Goal: Navigation & Orientation: Find specific page/section

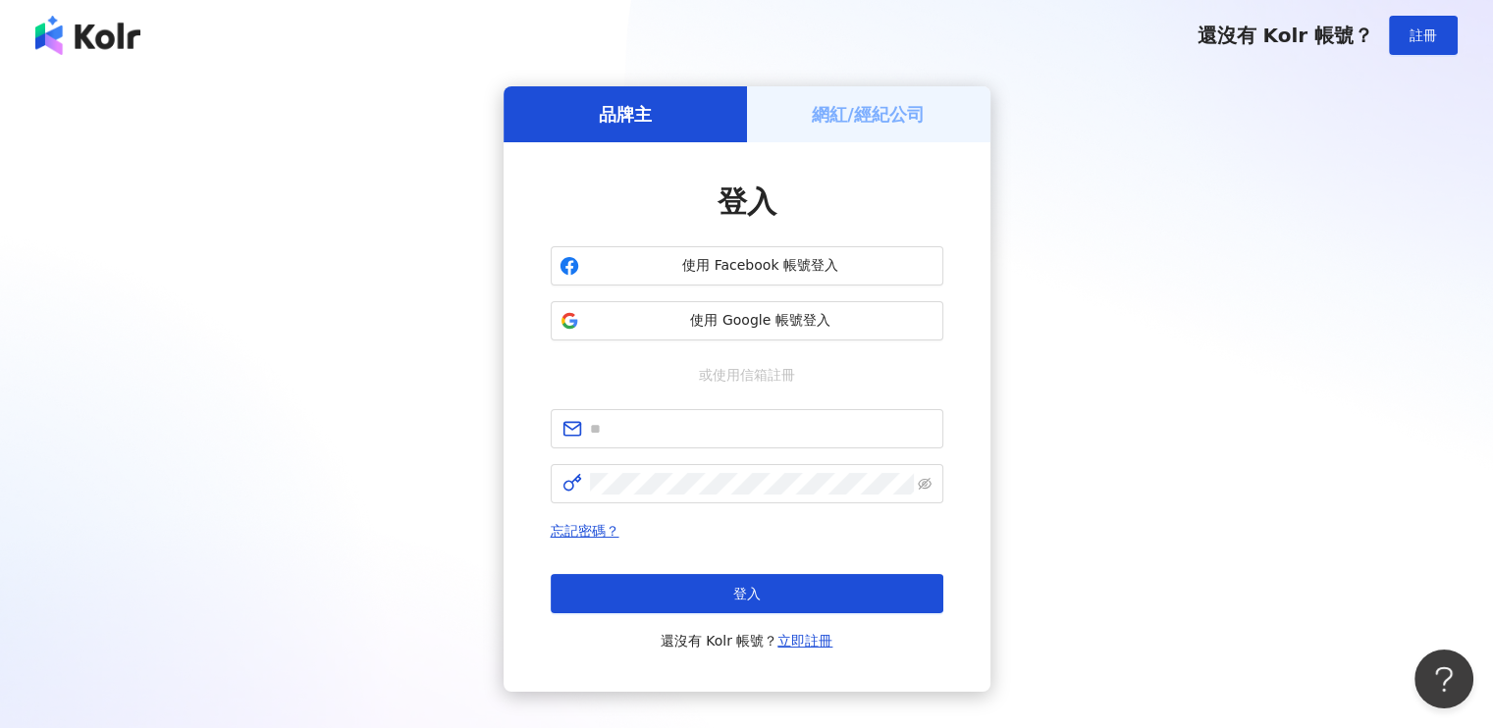
click at [879, 113] on h5 "網紅/經紀公司" at bounding box center [868, 114] width 113 height 25
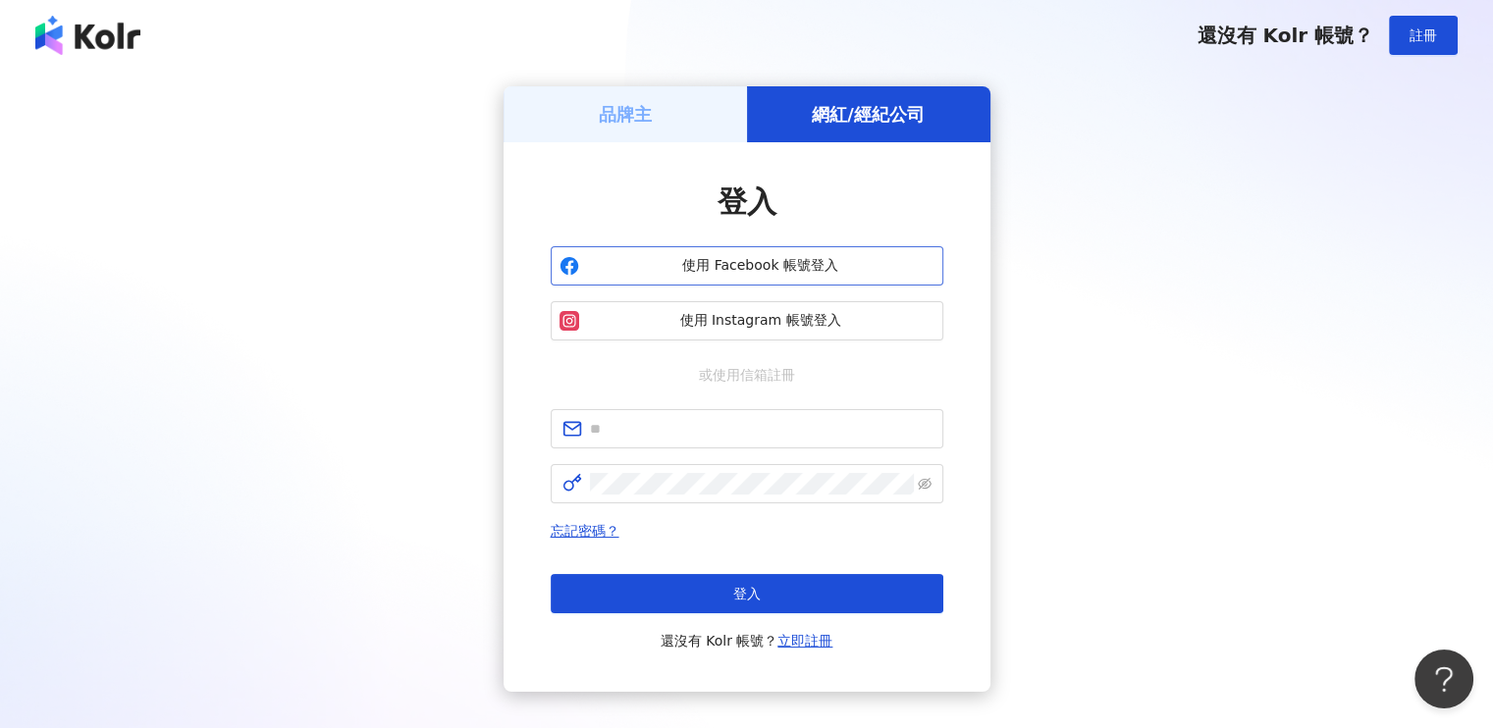
click at [744, 273] on span "使用 Facebook 帳號登入" at bounding box center [760, 266] width 347 height 20
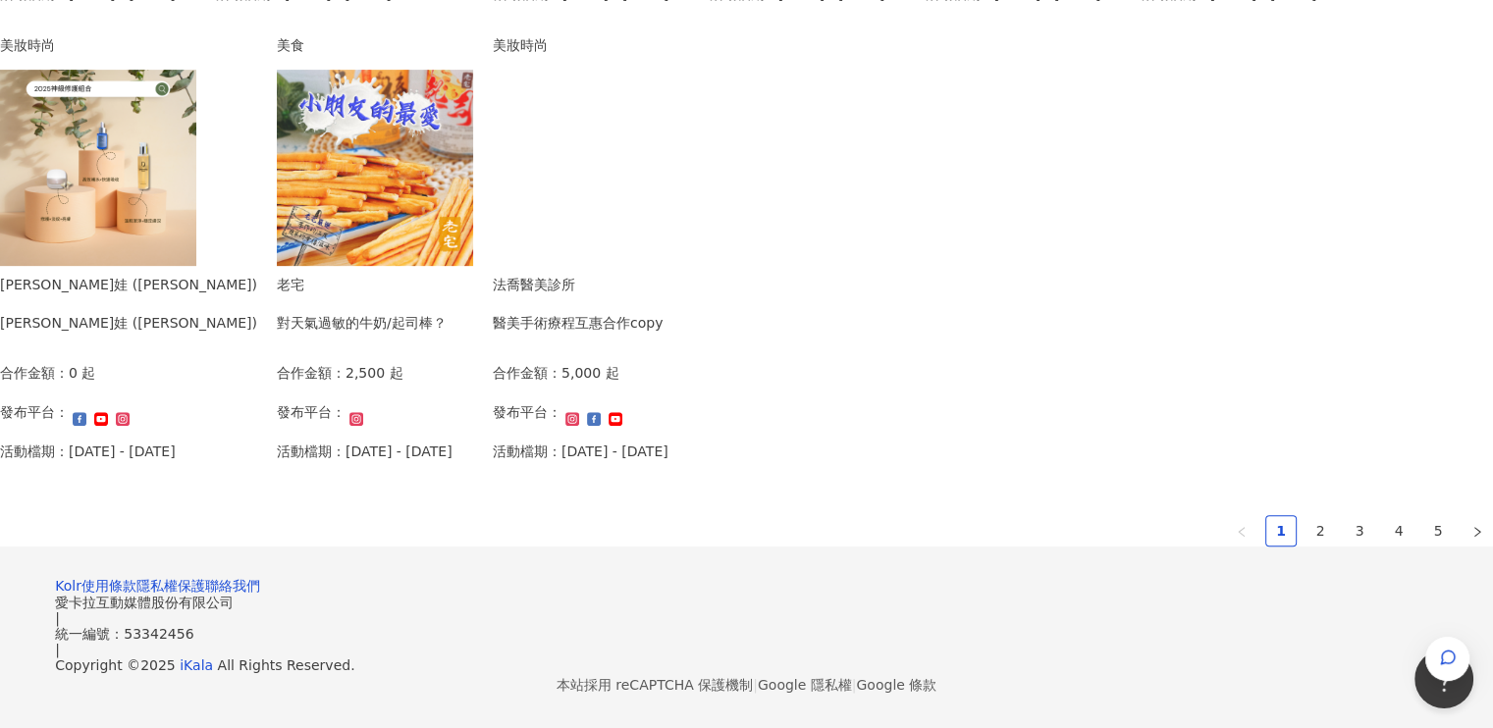
scroll to position [1276, 0]
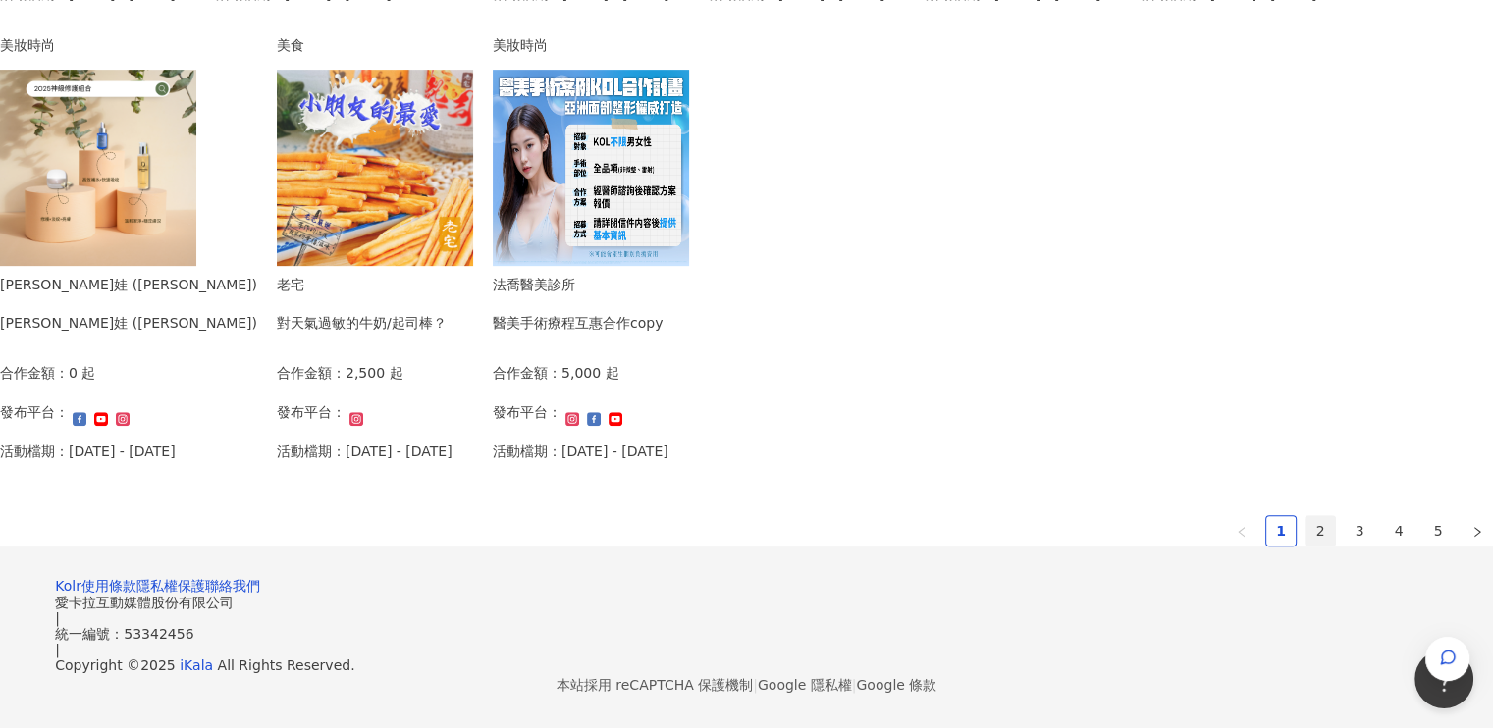
click at [1306, 518] on link "2" at bounding box center [1320, 530] width 29 height 29
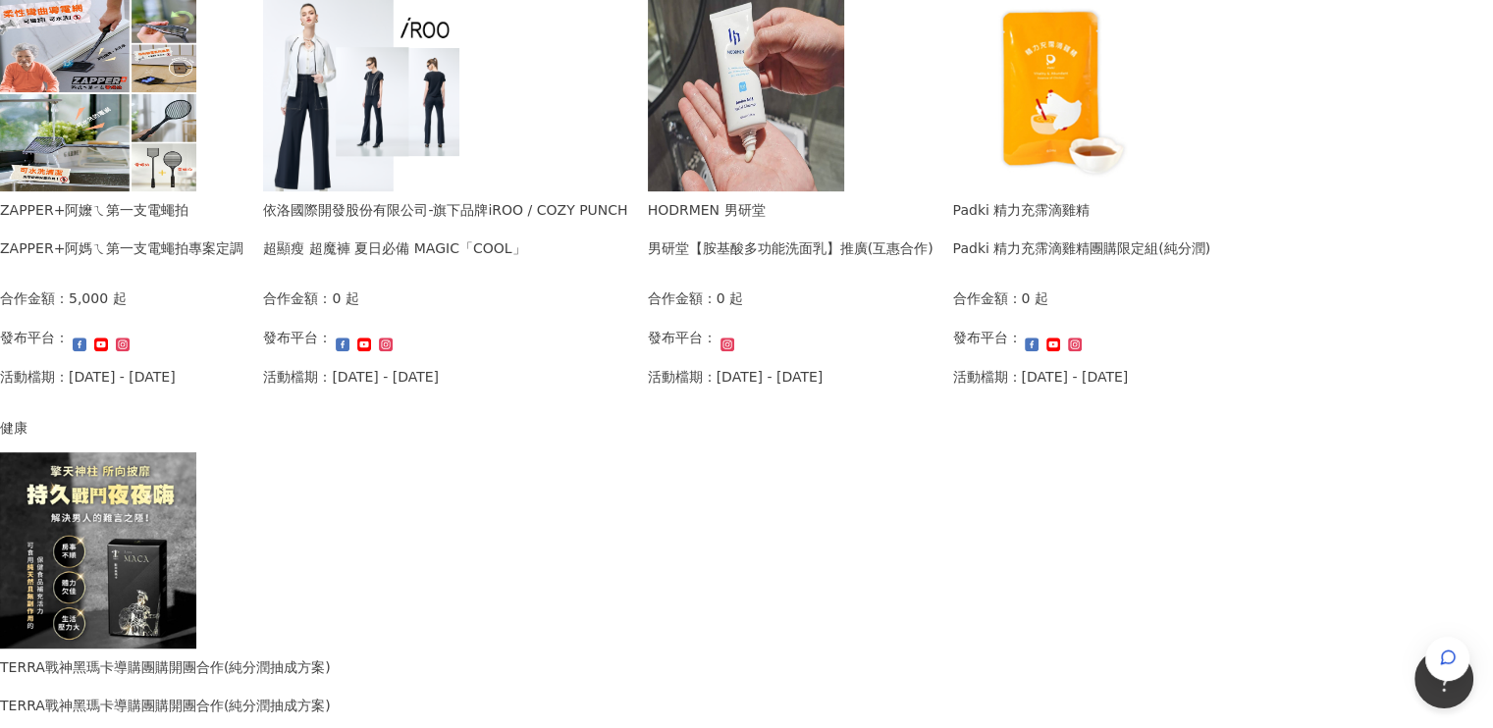
scroll to position [1080, 0]
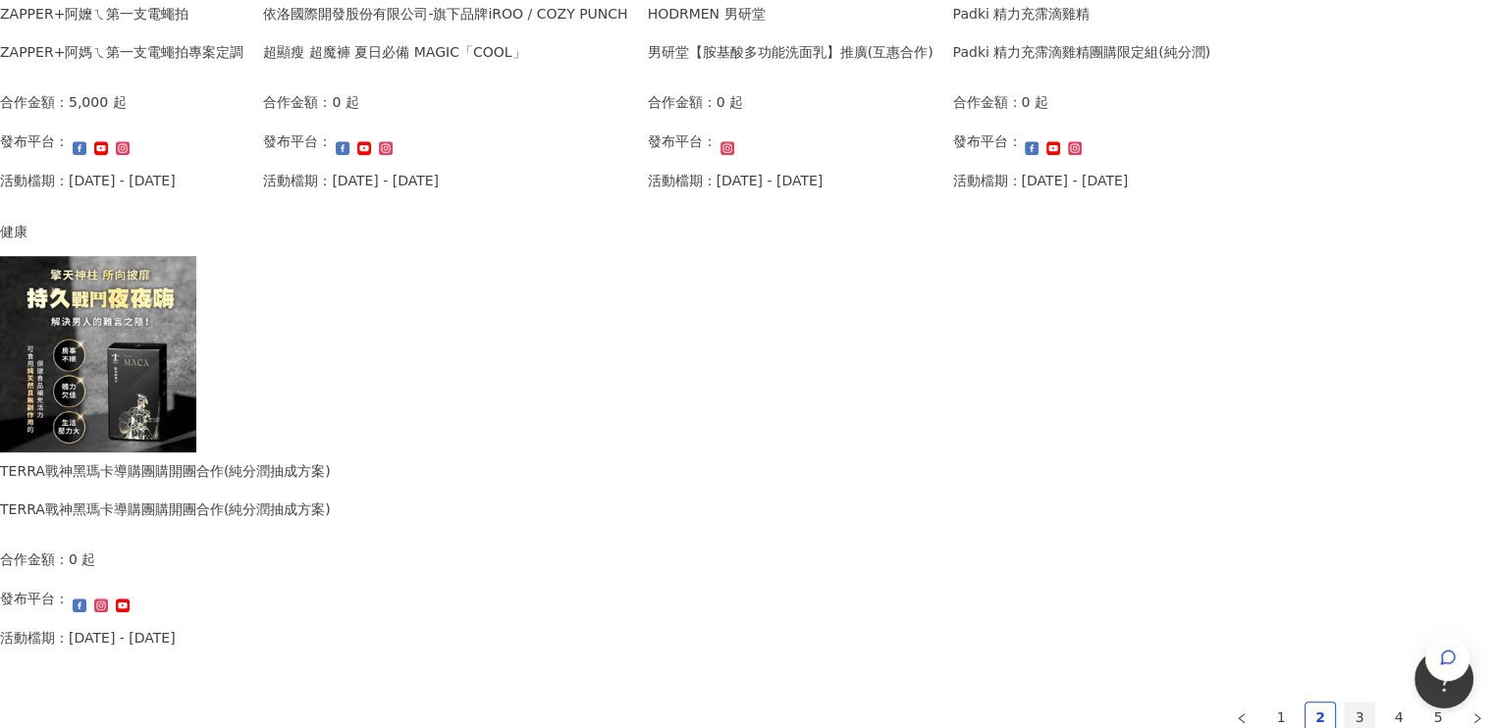
click at [1345, 711] on link "3" at bounding box center [1359, 717] width 29 height 29
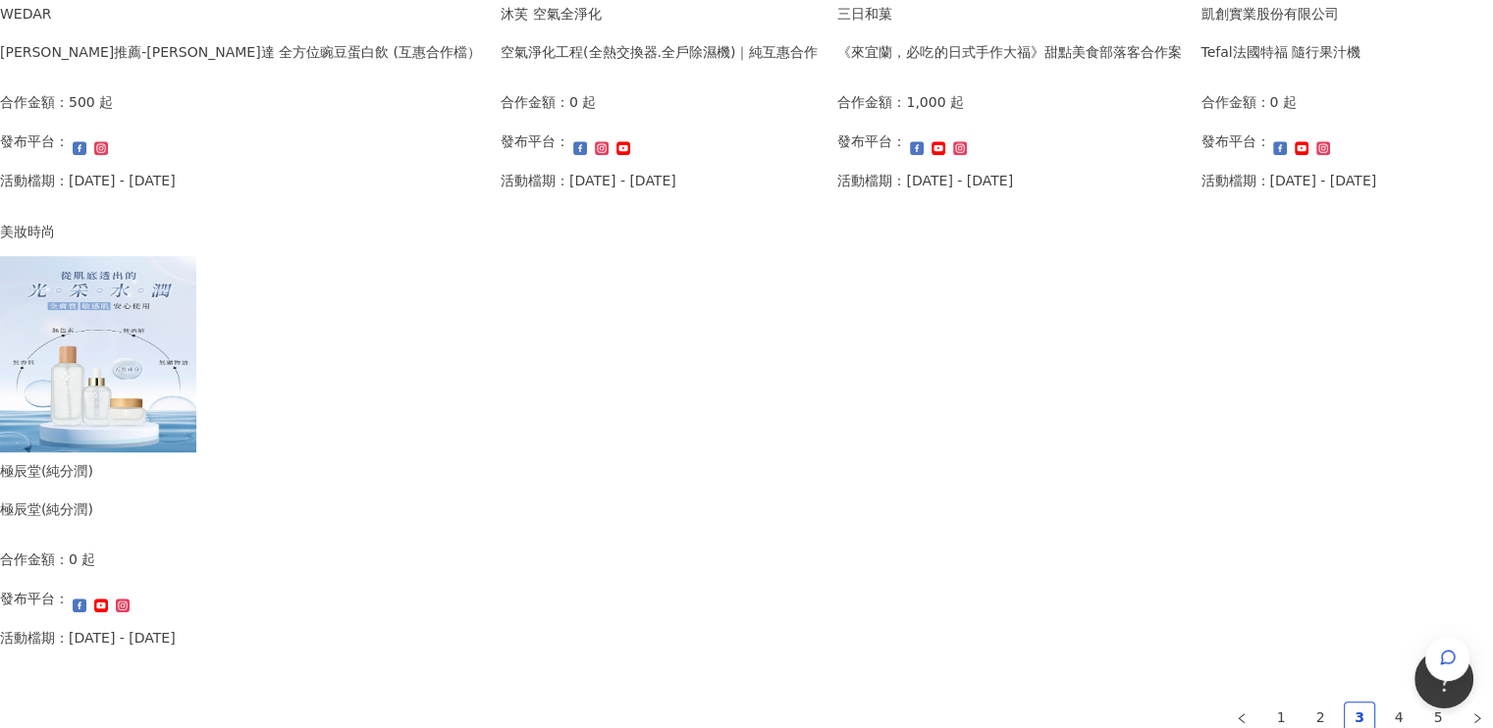
scroll to position [1379, 0]
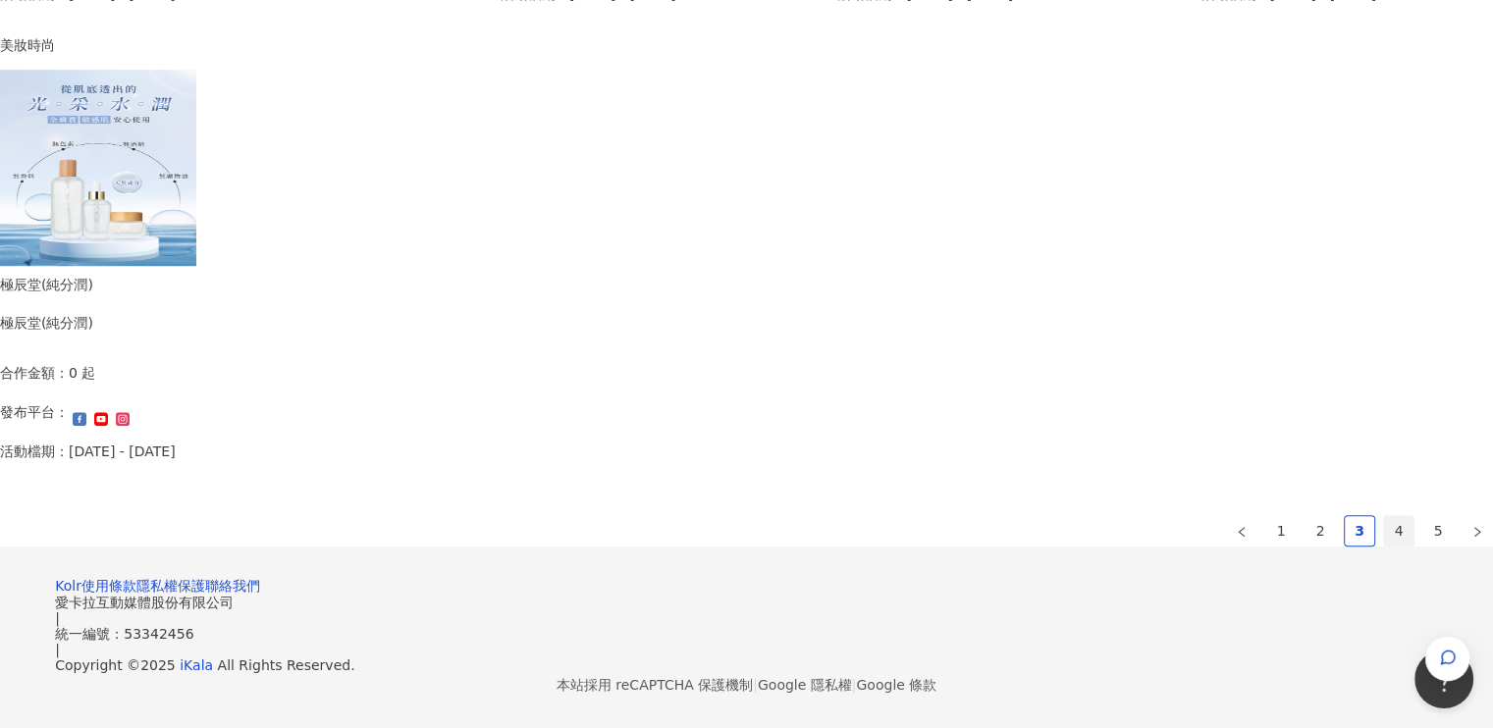
click at [1384, 516] on link "4" at bounding box center [1398, 530] width 29 height 29
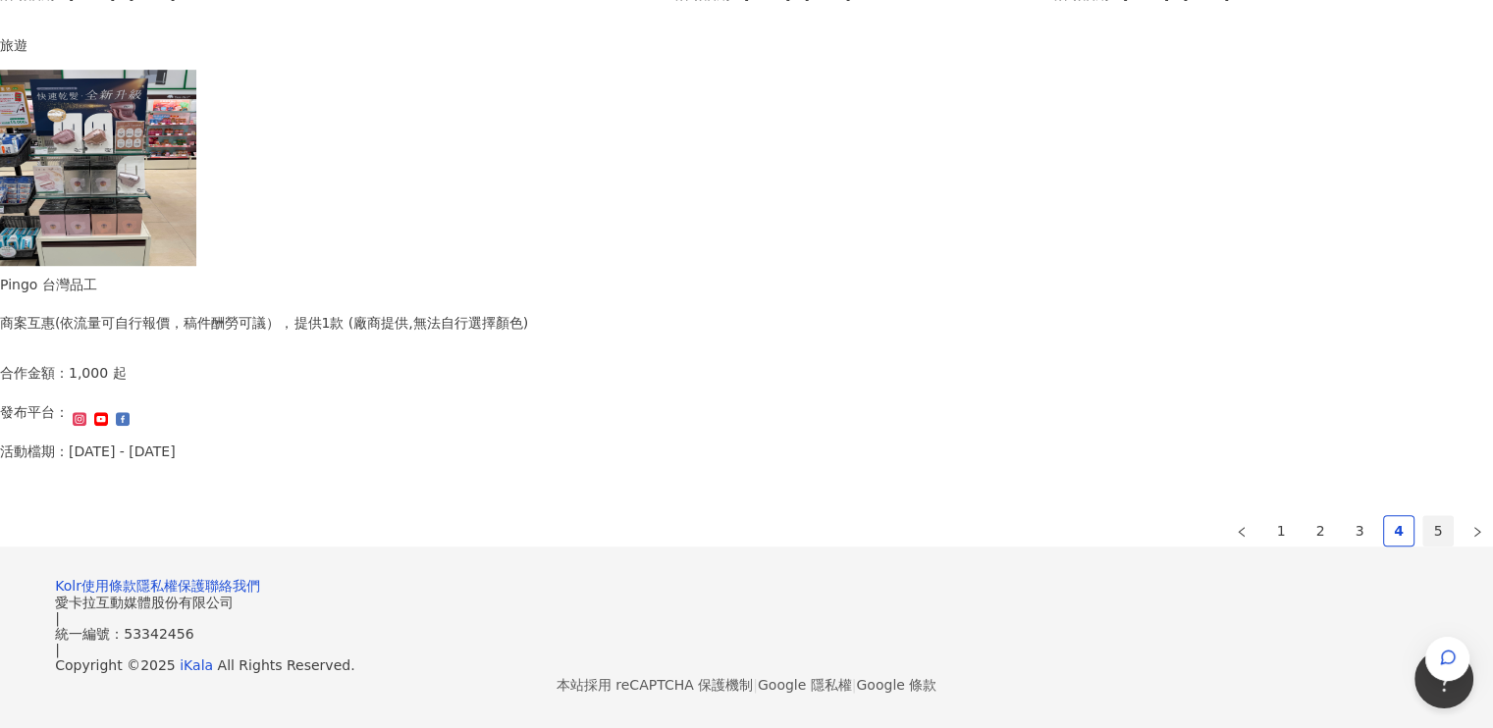
click at [1423, 516] on link "5" at bounding box center [1437, 530] width 29 height 29
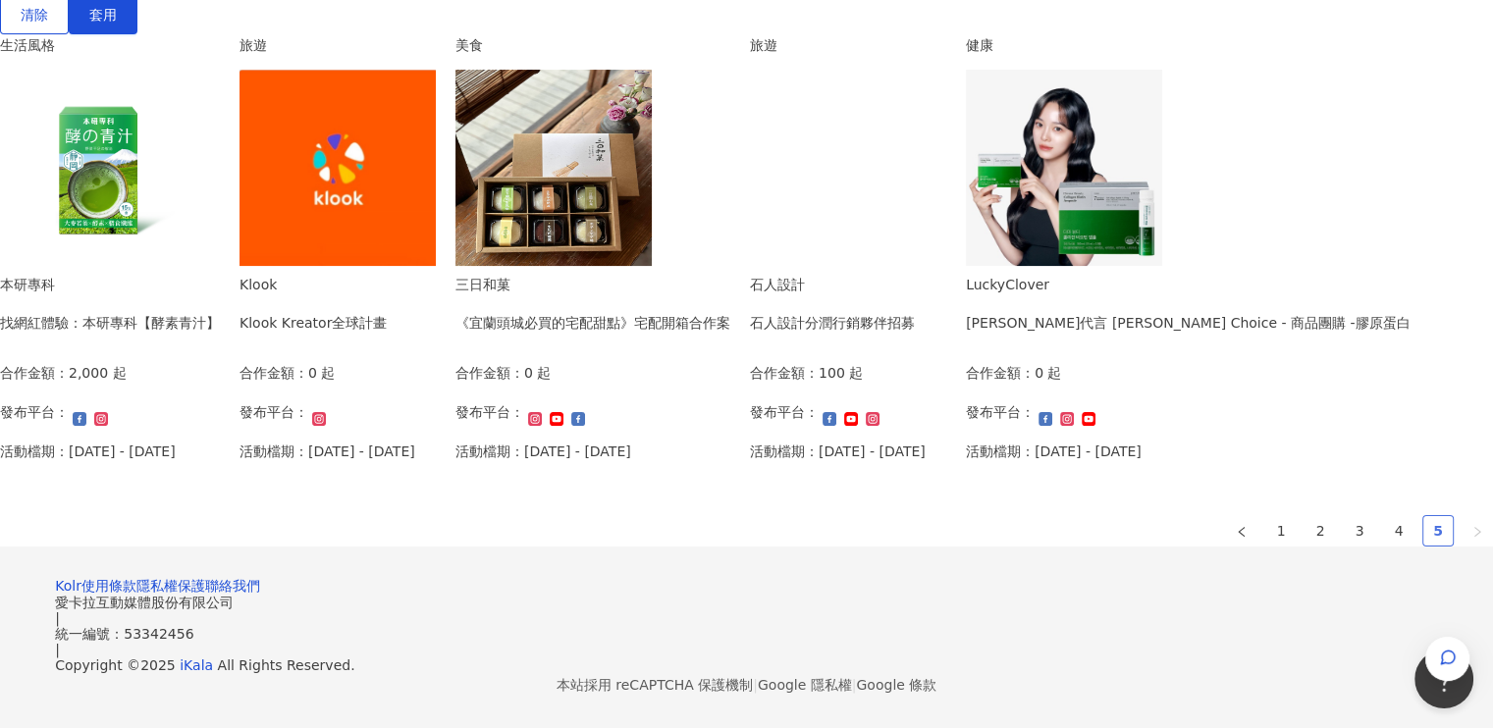
scroll to position [0, 0]
